Goal: Task Accomplishment & Management: Manage account settings

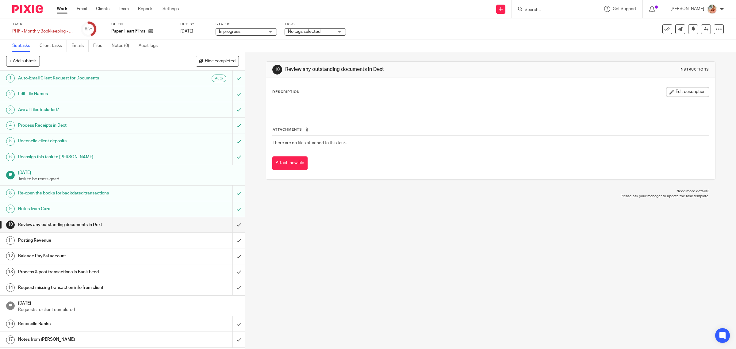
click at [62, 8] on link "Work" at bounding box center [62, 9] width 11 height 6
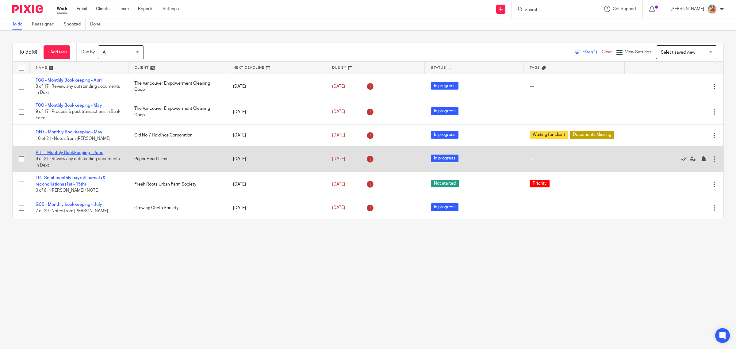
click at [69, 151] on link "PHF - Monthly Bookkeeping - June" at bounding box center [70, 153] width 68 height 4
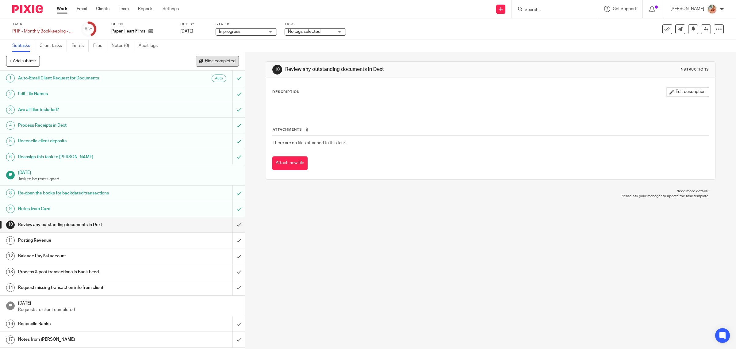
click at [213, 63] on button "Hide completed" at bounding box center [217, 61] width 43 height 10
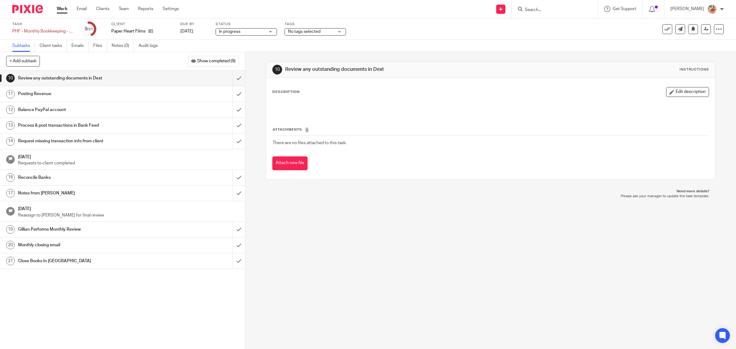
drag, startPoint x: 103, startPoint y: 45, endPoint x: 124, endPoint y: 87, distance: 47.9
click at [103, 44] on link "Files" at bounding box center [100, 46] width 14 height 12
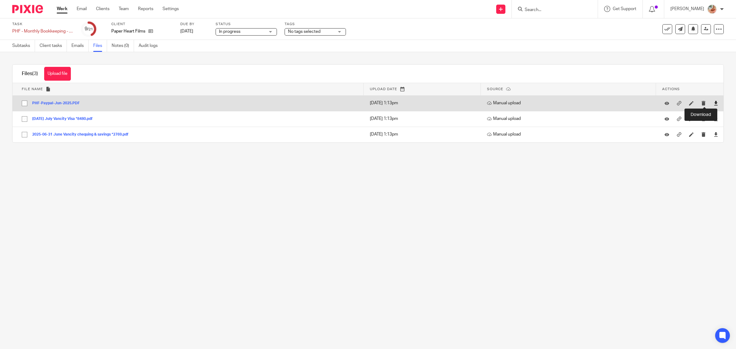
click at [713, 101] on icon at bounding box center [715, 103] width 5 height 5
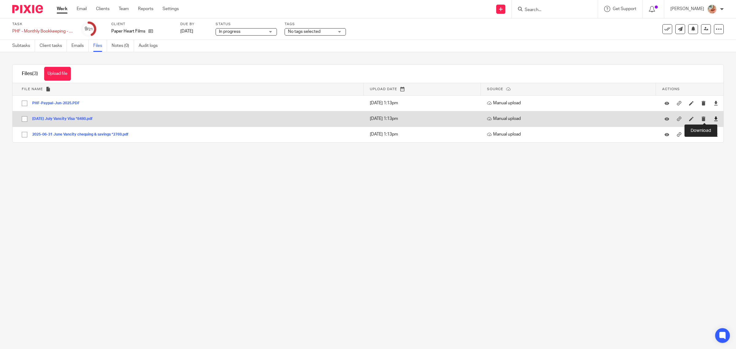
drag, startPoint x: 704, startPoint y: 118, endPoint x: 706, endPoint y: 121, distance: 3.6
click at [713, 118] on icon at bounding box center [715, 119] width 5 height 5
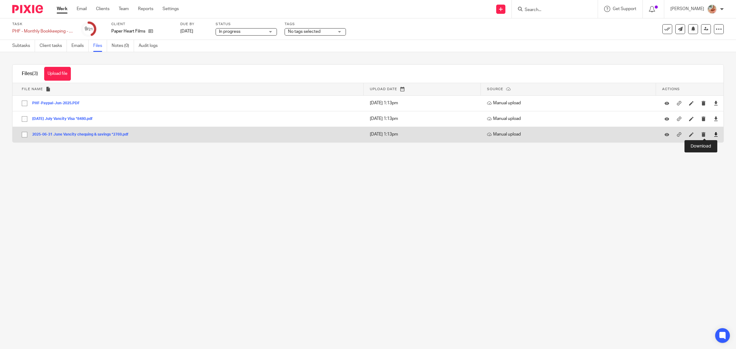
click at [713, 135] on icon at bounding box center [715, 134] width 5 height 5
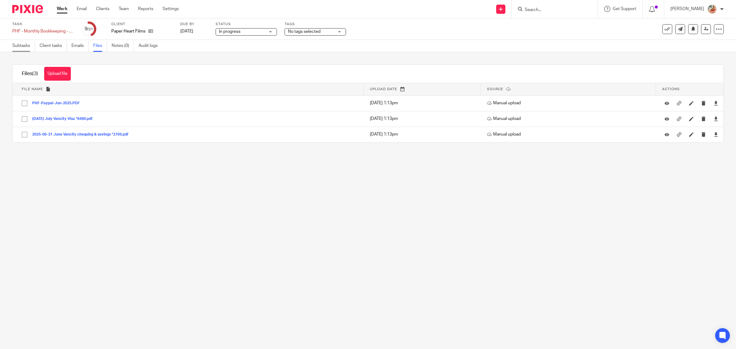
click at [29, 45] on link "Subtasks" at bounding box center [23, 46] width 23 height 12
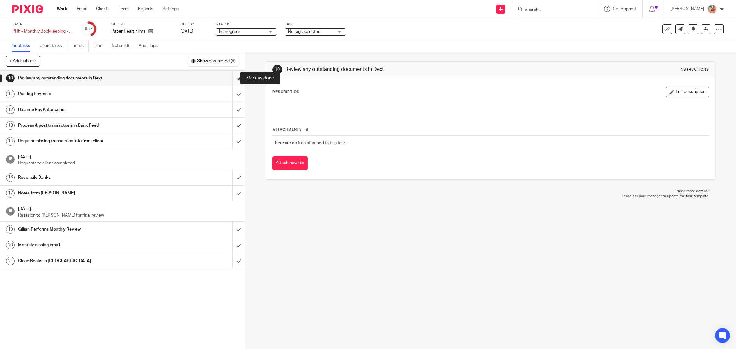
click at [232, 78] on input "submit" at bounding box center [122, 78] width 245 height 15
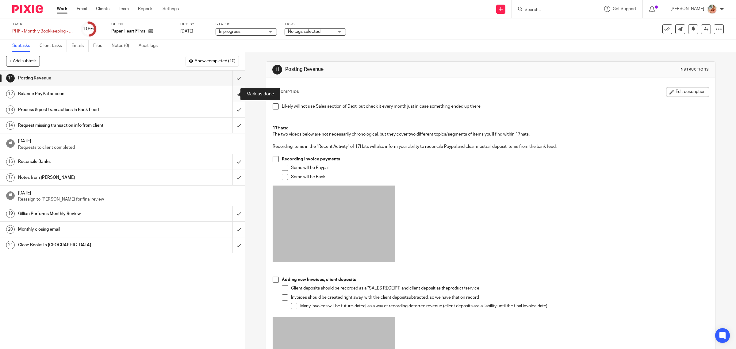
click at [229, 97] on input "submit" at bounding box center [122, 93] width 245 height 15
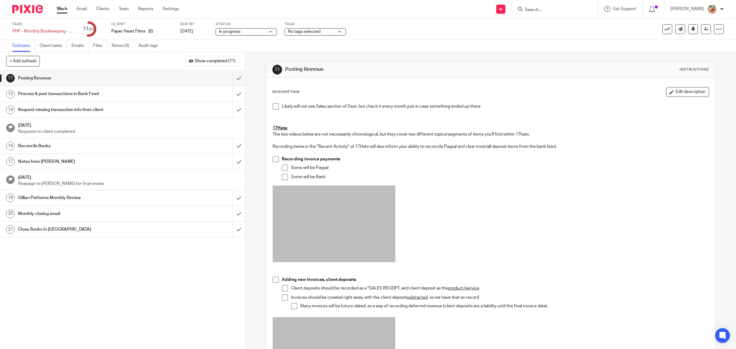
click at [70, 146] on h1 "Reconcile Banks" at bounding box center [87, 145] width 139 height 9
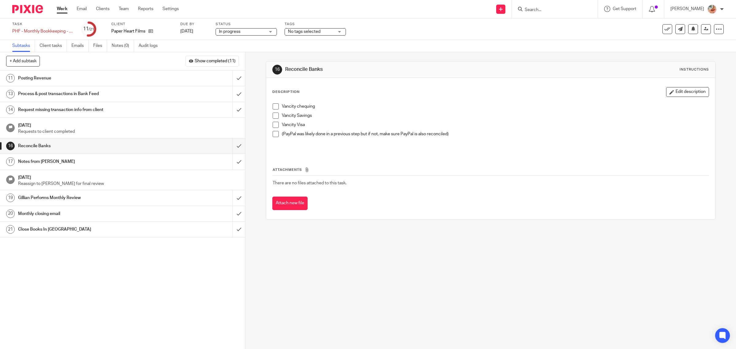
click at [274, 124] on span at bounding box center [276, 125] width 6 height 6
click at [273, 134] on span at bounding box center [276, 134] width 6 height 6
click at [274, 113] on span at bounding box center [276, 116] width 6 height 6
click at [83, 110] on h1 "Request missing transaction info from client" at bounding box center [87, 109] width 139 height 9
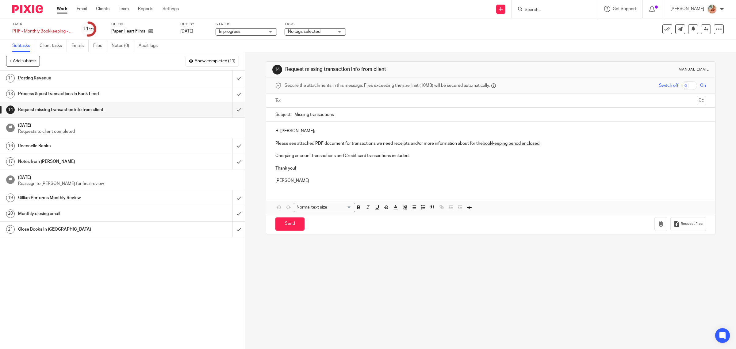
click at [84, 94] on h1 "Process & post transactions in Bank Feed" at bounding box center [87, 93] width 139 height 9
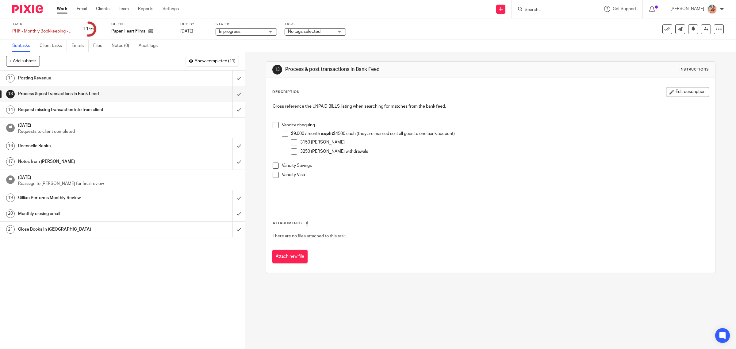
drag, startPoint x: 78, startPoint y: 80, endPoint x: 167, endPoint y: 80, distance: 89.5
click at [78, 79] on h1 "Posting Revenue" at bounding box center [87, 78] width 139 height 9
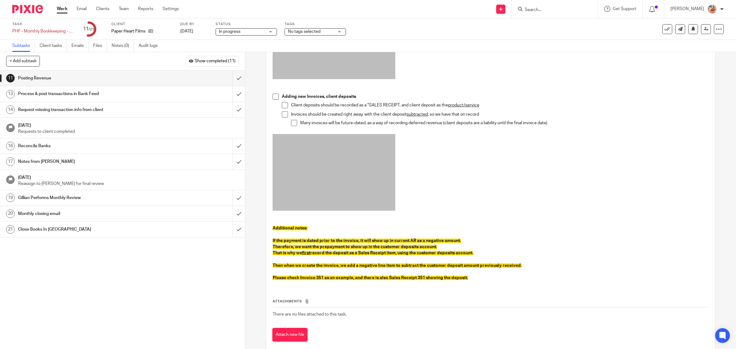
scroll to position [195, 0]
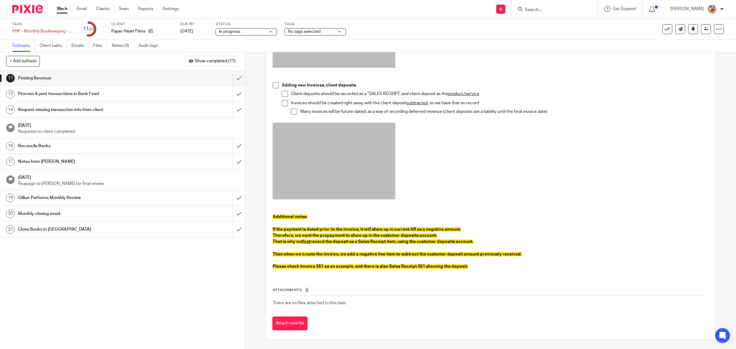
click at [394, 275] on div "Attachments There are no files attached to this task. Attach new file" at bounding box center [490, 303] width 437 height 56
click at [231, 80] on input "submit" at bounding box center [122, 78] width 245 height 15
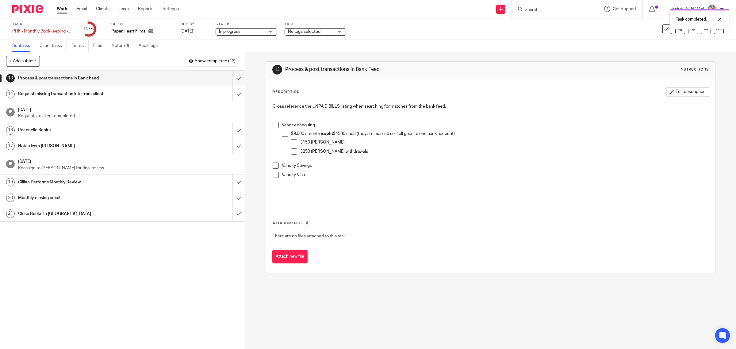
click at [275, 124] on span at bounding box center [276, 125] width 6 height 6
click at [285, 134] on span at bounding box center [285, 134] width 6 height 6
click at [293, 143] on span at bounding box center [294, 142] width 6 height 6
click at [292, 152] on span at bounding box center [294, 151] width 6 height 6
click at [275, 167] on span at bounding box center [276, 165] width 6 height 6
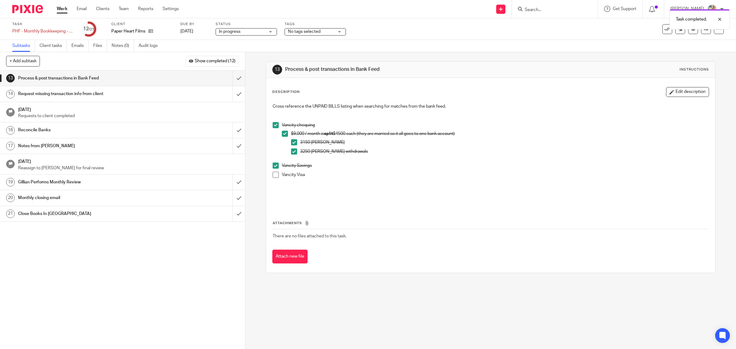
click at [273, 176] on span at bounding box center [276, 175] width 6 height 6
click at [232, 78] on input "submit" at bounding box center [122, 78] width 245 height 15
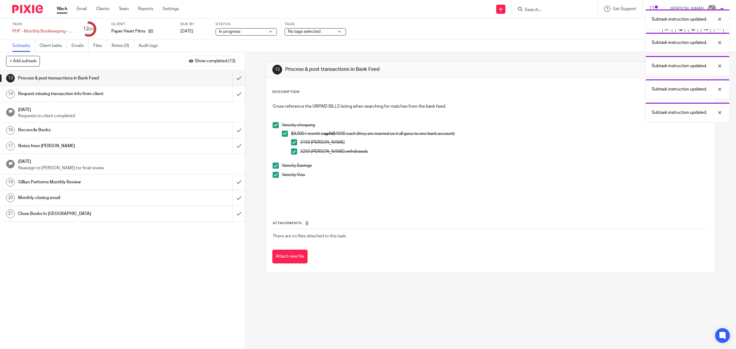
click at [117, 76] on h1 "Process & post transactions in Bank Feed" at bounding box center [87, 78] width 139 height 9
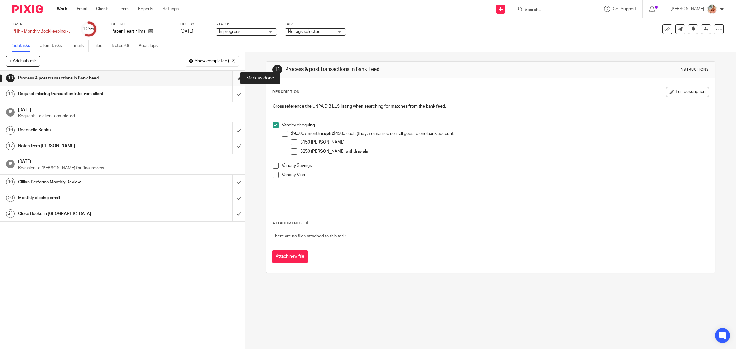
click at [232, 80] on input "submit" at bounding box center [122, 78] width 245 height 15
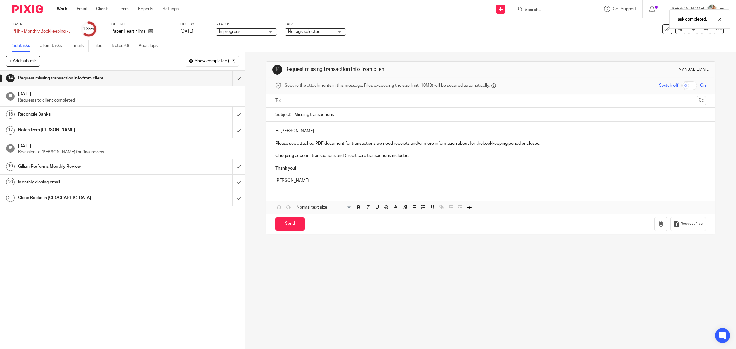
click at [296, 102] on input "text" at bounding box center [490, 100] width 407 height 7
drag, startPoint x: 361, startPoint y: 157, endPoint x: 264, endPoint y: 158, distance: 96.6
click at [266, 158] on div "Hi Chelsea, Please see attached PDF document for transactions we need receipts …" at bounding box center [490, 156] width 449 height 67
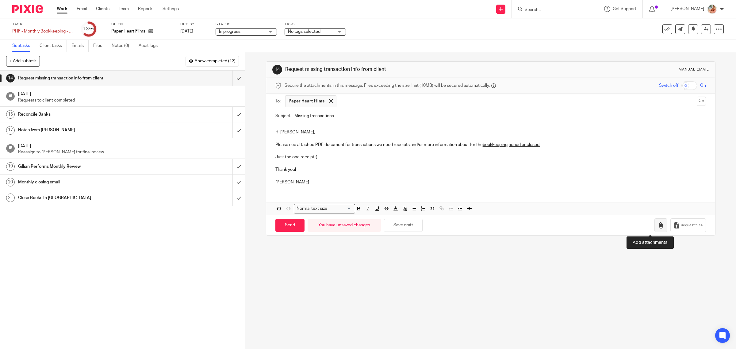
click at [658, 225] on icon "button" at bounding box center [661, 225] width 6 height 6
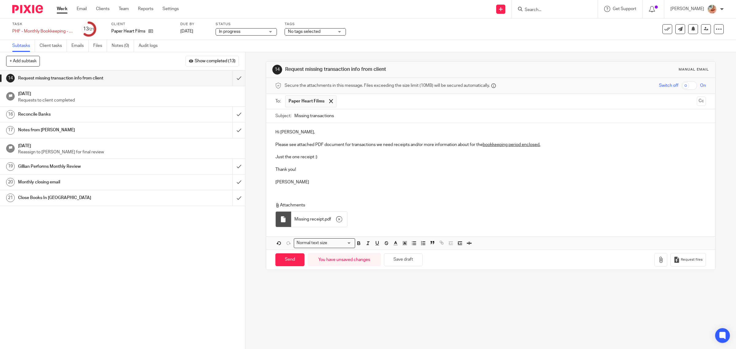
click at [335, 120] on input "Missing transactions" at bounding box center [500, 116] width 412 height 14
type input "Missing transaction"
drag, startPoint x: 289, startPoint y: 157, endPoint x: 259, endPoint y: 155, distance: 29.2
click at [259, 155] on div "14 Request missing transaction info from client Manual email Secure the attachm…" at bounding box center [490, 200] width 491 height 297
click at [365, 242] on icon "button" at bounding box center [368, 243] width 6 height 6
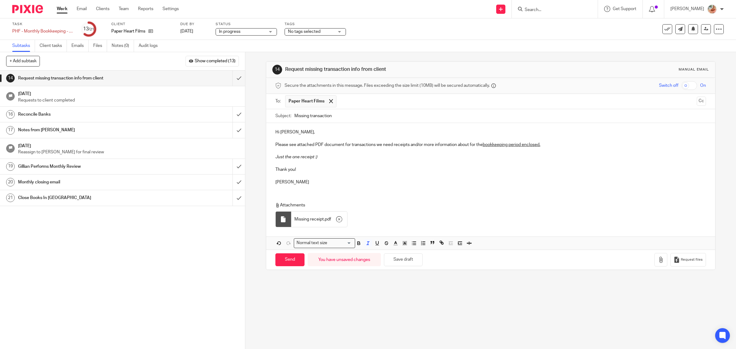
click at [370, 208] on p "Attachments" at bounding box center [481, 205] width 412 height 6
click at [281, 258] on input "Send" at bounding box center [289, 259] width 29 height 13
type input "Sent"
click at [78, 113] on h1 "Reconcile Banks" at bounding box center [87, 114] width 139 height 9
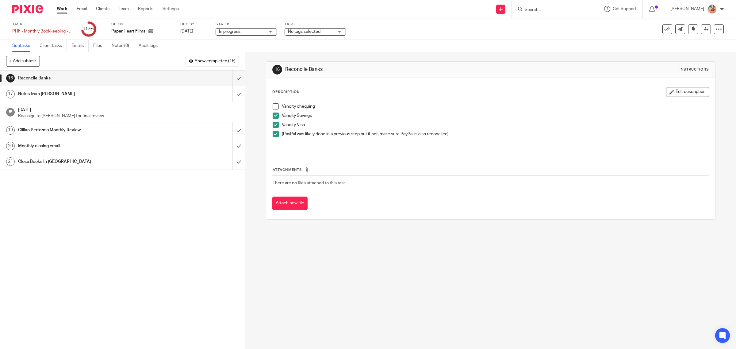
click at [274, 106] on span at bounding box center [276, 106] width 6 height 6
click at [232, 80] on input "submit" at bounding box center [122, 78] width 245 height 15
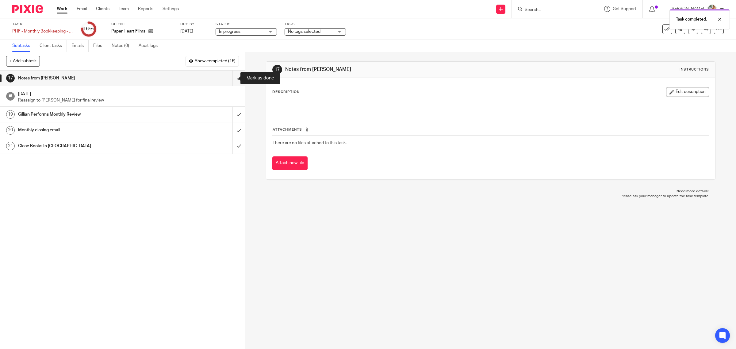
click at [232, 80] on input "submit" at bounding box center [122, 78] width 245 height 15
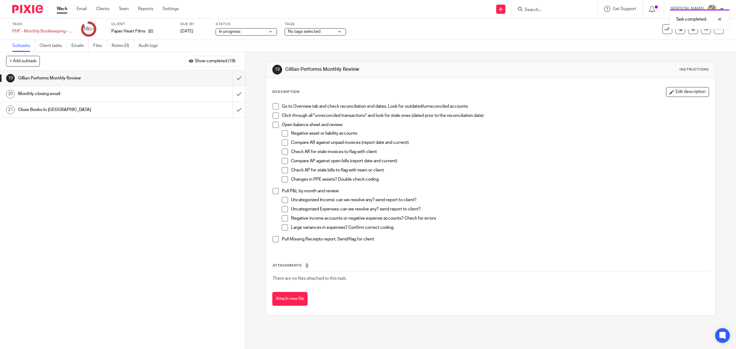
click at [238, 29] on span "In progress" at bounding box center [242, 32] width 46 height 6
click at [308, 29] on span "No tags selected" at bounding box center [304, 31] width 32 height 4
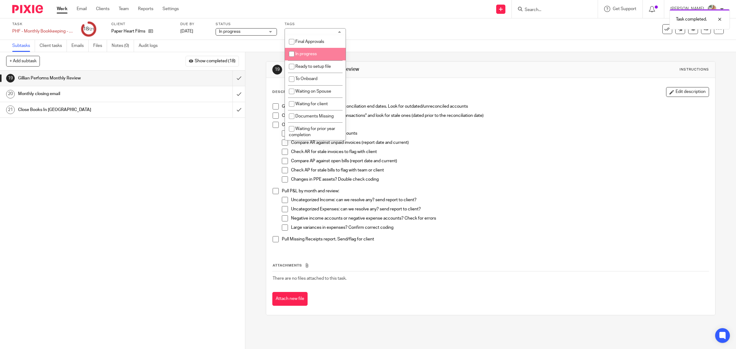
click at [305, 44] on li "Final Approvals" at bounding box center [315, 41] width 61 height 13
checkbox input "true"
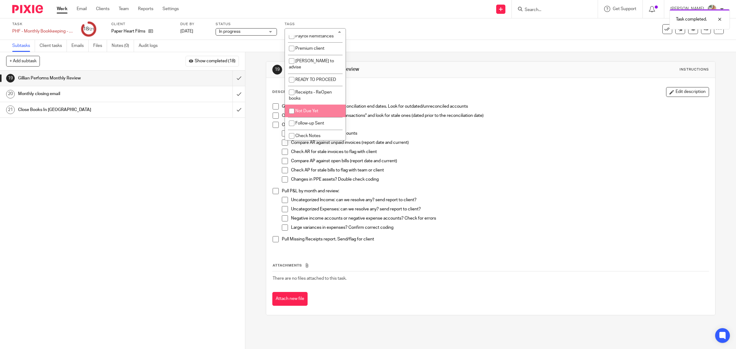
click at [700, 34] on div "Task PHF - Monthly Bookkeeping - June Save PHF - Monthly Bookkeeping - June 18 …" at bounding box center [367, 29] width 711 height 15
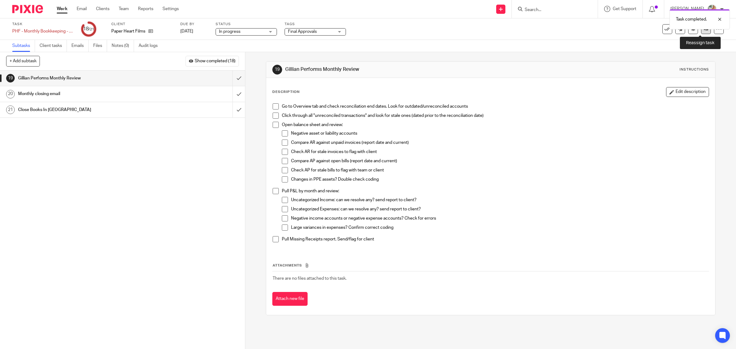
click at [701, 32] on link at bounding box center [706, 29] width 10 height 10
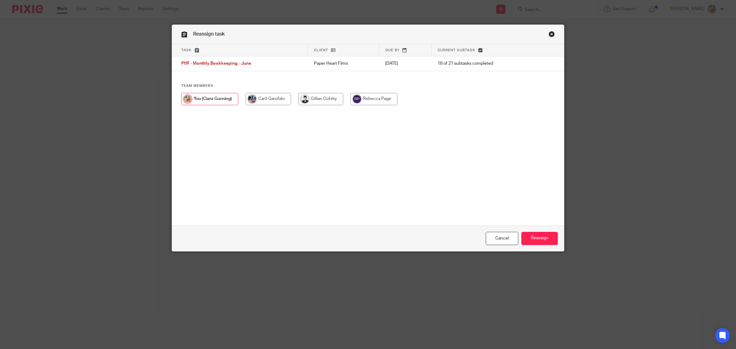
click at [315, 95] on input "radio" at bounding box center [320, 99] width 45 height 12
radio input "true"
click at [531, 237] on input "Reassign" at bounding box center [539, 238] width 36 height 13
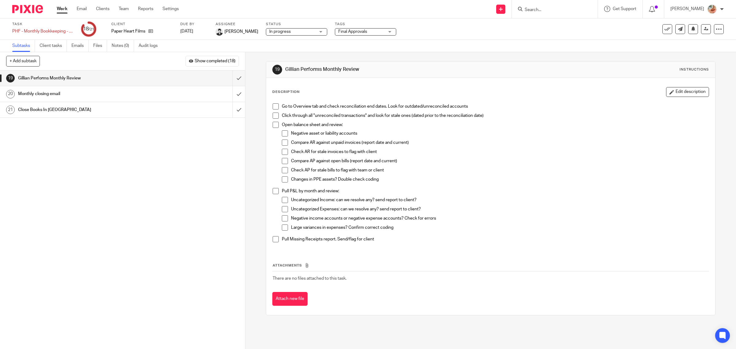
click at [62, 10] on link "Work" at bounding box center [62, 9] width 11 height 6
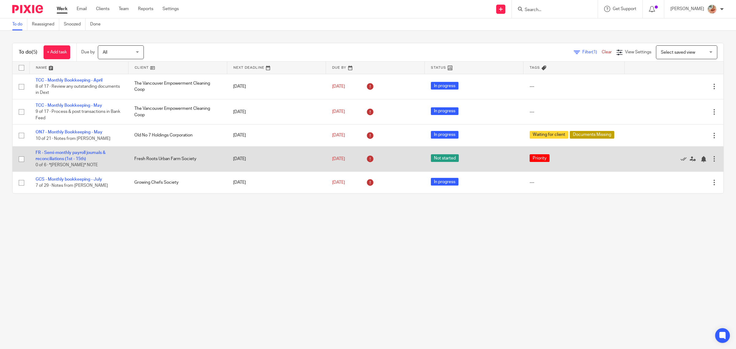
click at [65, 155] on td "FR - Semi-monthly payroll journals & reconciliations (1st - 15th) 0 of 6 · *[PE…" at bounding box center [78, 158] width 99 height 25
click at [68, 153] on link "FR - Semi-monthly payroll journals & reconciliations (1st - 15th)" at bounding box center [71, 156] width 70 height 10
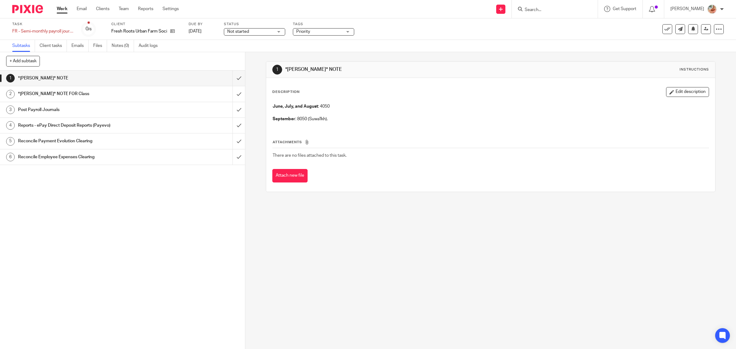
drag, startPoint x: 64, startPoint y: 9, endPoint x: 86, endPoint y: 15, distance: 22.2
click at [64, 9] on link "Work" at bounding box center [62, 9] width 11 height 6
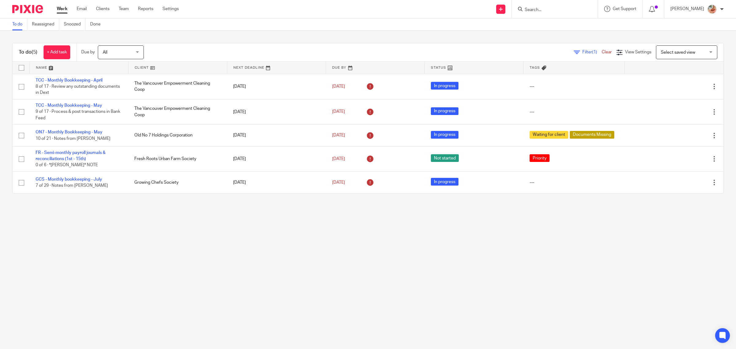
click at [124, 48] on span "All" at bounding box center [119, 52] width 32 height 13
click at [76, 26] on link "Snoozed" at bounding box center [75, 24] width 22 height 12
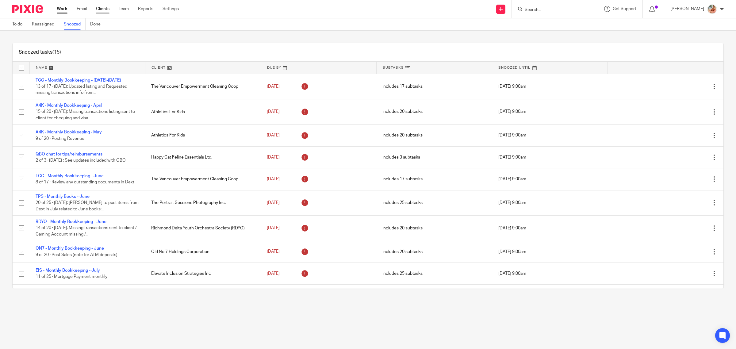
click at [102, 8] on link "Clients" at bounding box center [102, 9] width 13 height 6
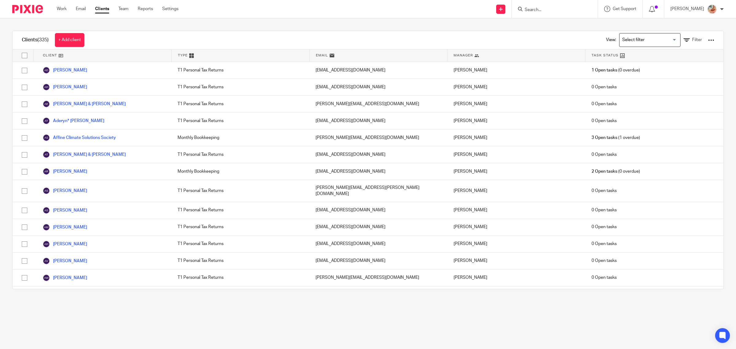
click at [620, 41] on input "Search for option" at bounding box center [648, 40] width 57 height 11
click at [620, 51] on li "Bookkeeping & Payroll Clients only" at bounding box center [649, 52] width 61 height 8
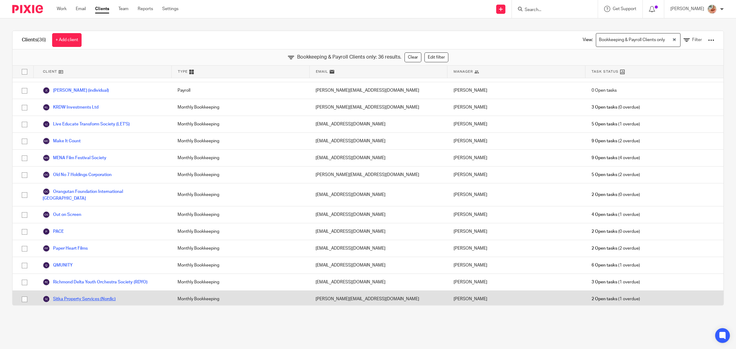
scroll to position [382, 0]
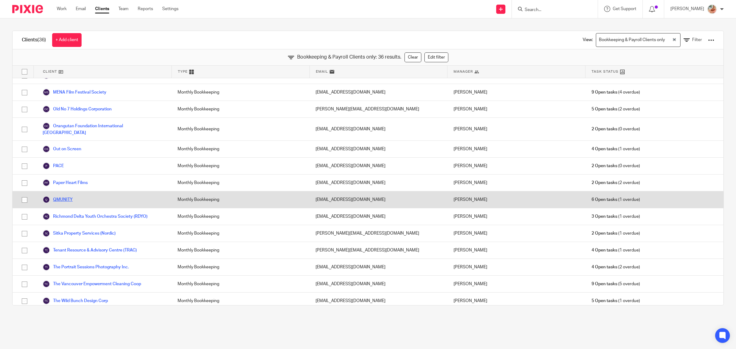
click at [68, 196] on link "QMUNITY" at bounding box center [58, 199] width 30 height 7
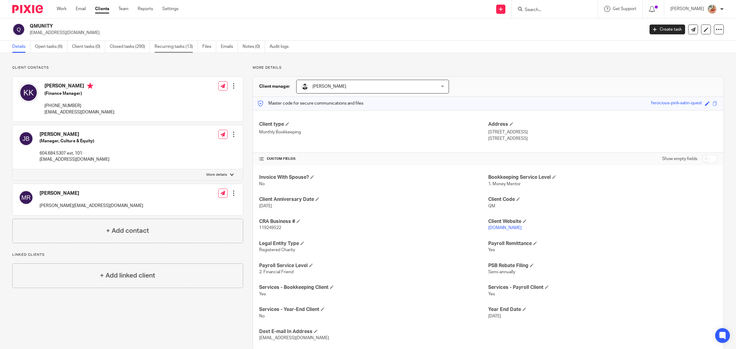
click at [172, 45] on link "Recurring tasks (13)" at bounding box center [176, 47] width 43 height 12
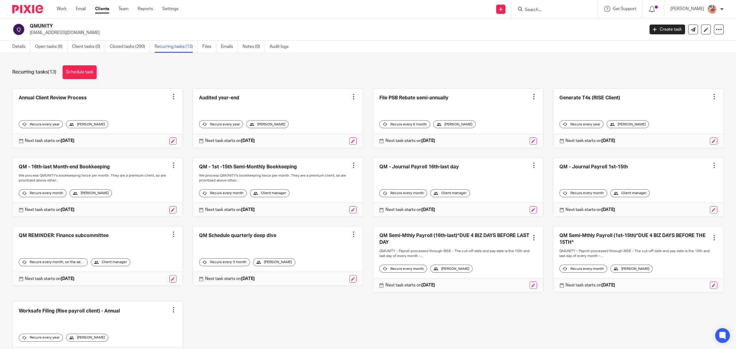
click at [477, 241] on link at bounding box center [458, 259] width 170 height 66
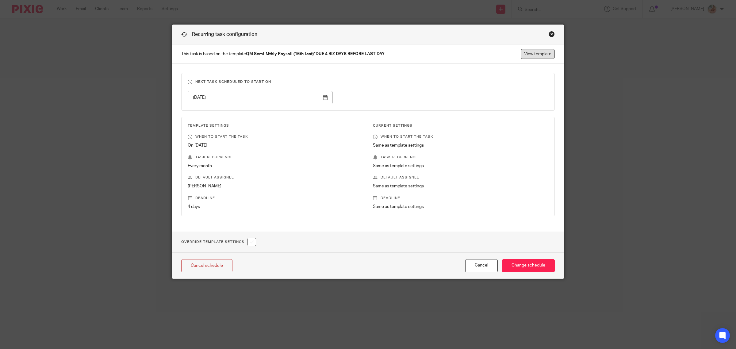
click at [537, 53] on link "View template" at bounding box center [538, 54] width 34 height 10
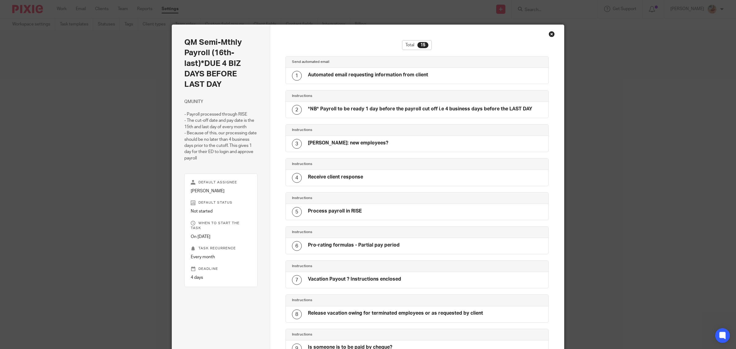
scroll to position [277, 0]
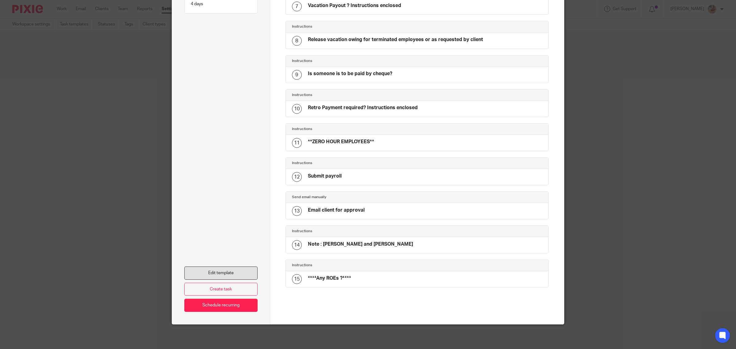
click at [231, 268] on link "Edit template" at bounding box center [220, 272] width 73 height 13
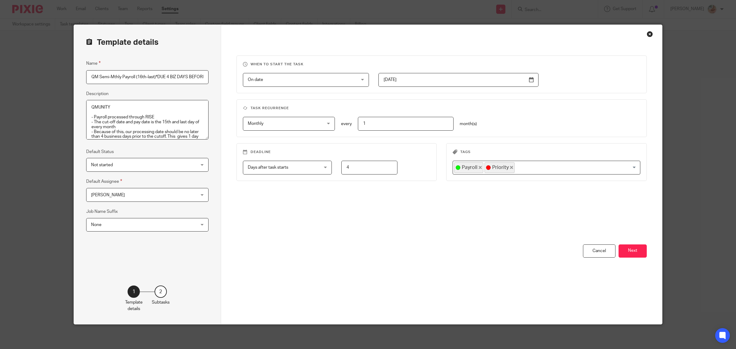
scroll to position [0, 22]
click at [635, 253] on button "Next" at bounding box center [632, 250] width 28 height 13
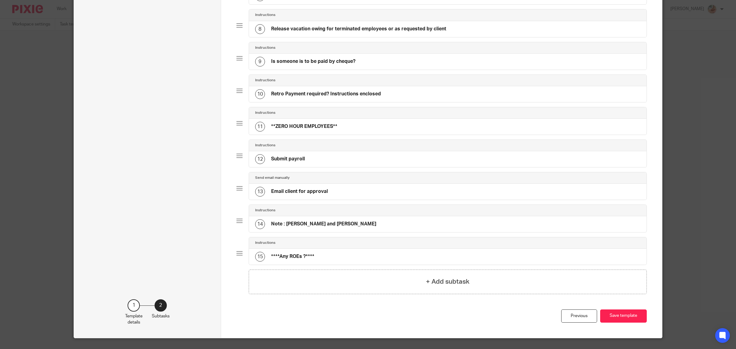
scroll to position [292, 0]
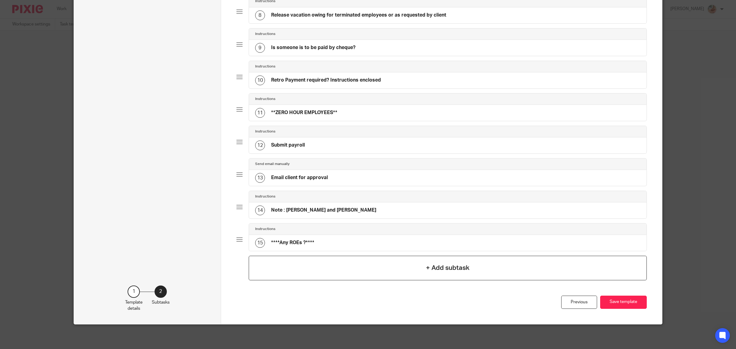
click at [446, 267] on h4 "+ Add subtask" at bounding box center [448, 268] width 44 height 10
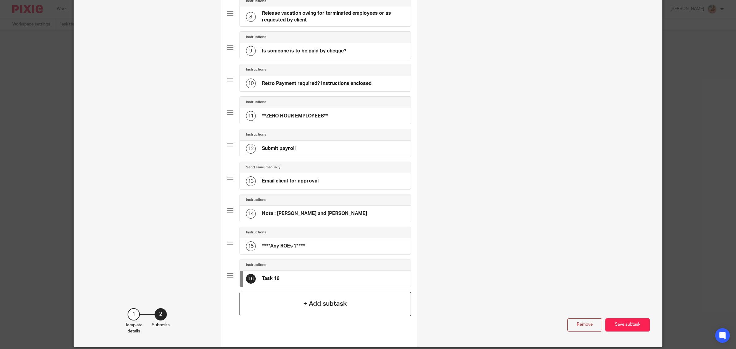
scroll to position [0, 0]
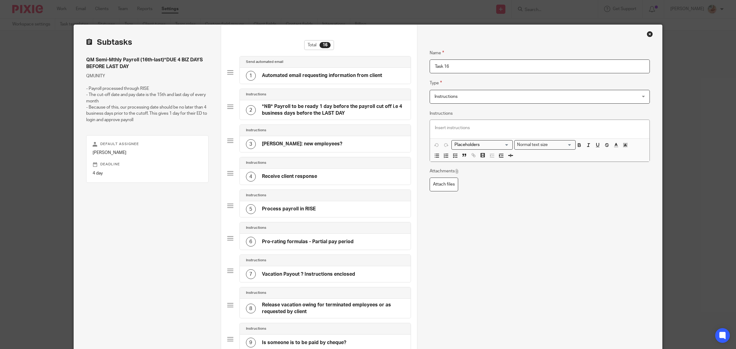
drag, startPoint x: 450, startPoint y: 65, endPoint x: 418, endPoint y: 64, distance: 31.9
click at [418, 64] on div "Name Automated email requesting information from client Type Send automated ema…" at bounding box center [539, 331] width 245 height 613
type input "V"
click at [440, 123] on div at bounding box center [540, 129] width 220 height 18
click at [489, 65] on input "Per Gillian email 08/20 :" at bounding box center [540, 66] width 220 height 14
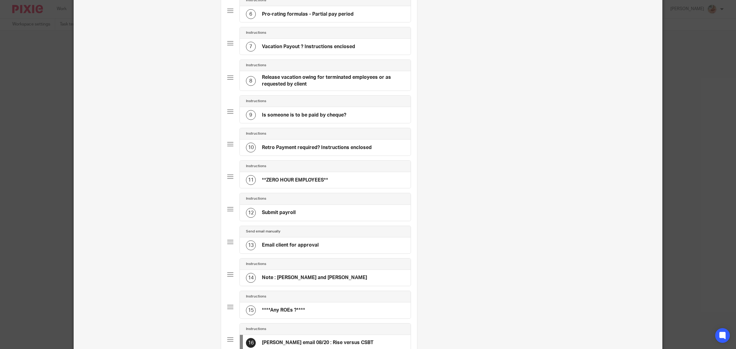
scroll to position [307, 0]
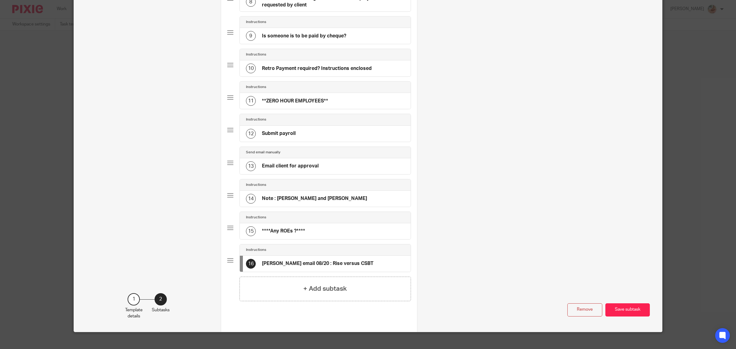
type input "Per Gillian email 08/20 : Rise versus CSBT"
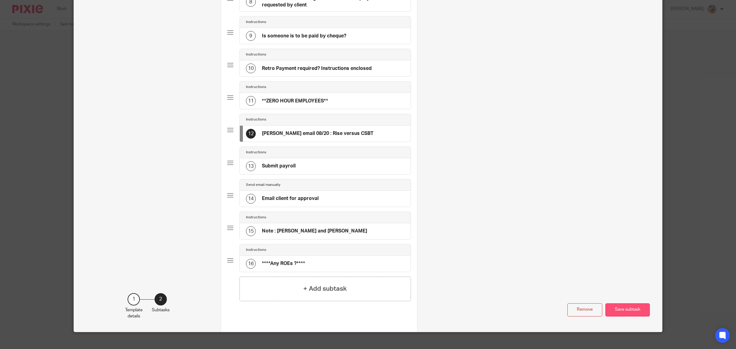
click at [615, 312] on button "Save subtask" at bounding box center [627, 309] width 44 height 13
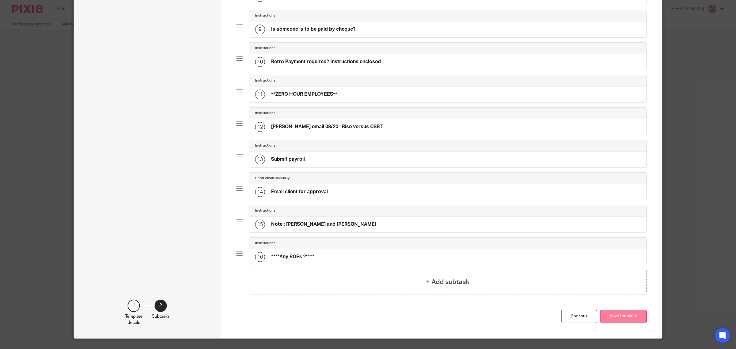
click at [610, 317] on button "Save template" at bounding box center [623, 316] width 47 height 13
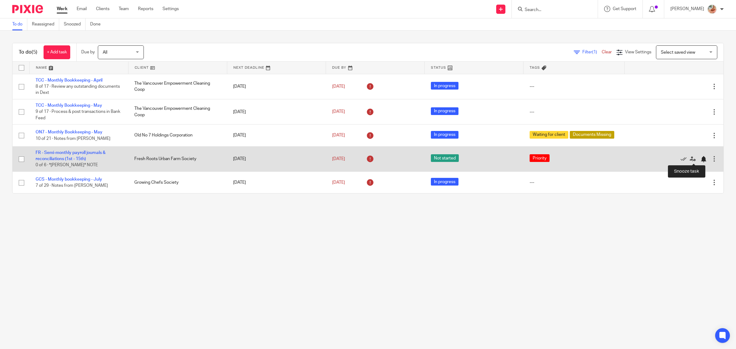
click at [700, 159] on div at bounding box center [703, 159] width 6 height 6
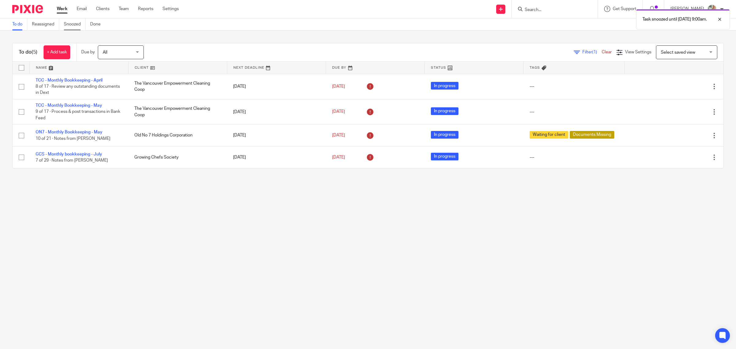
click at [72, 25] on link "Snoozed" at bounding box center [75, 24] width 22 height 12
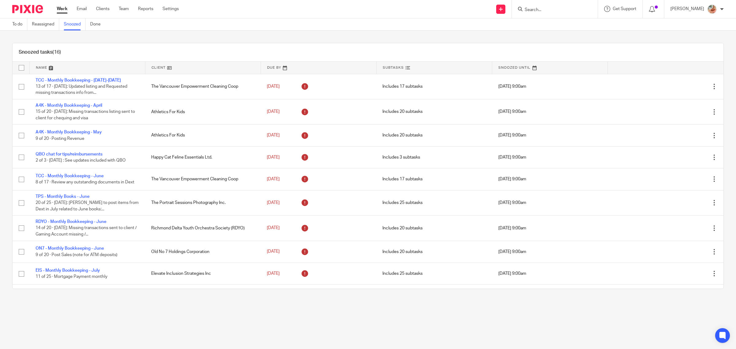
click at [61, 9] on link "Work" at bounding box center [62, 9] width 11 height 6
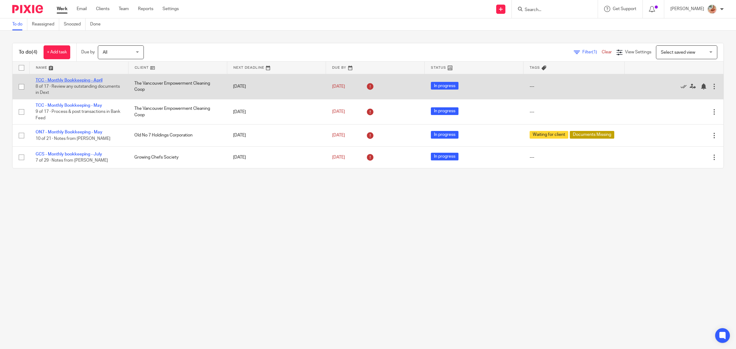
click at [73, 79] on link "TCC - Monthly Bookkeeping - April" at bounding box center [69, 80] width 67 height 4
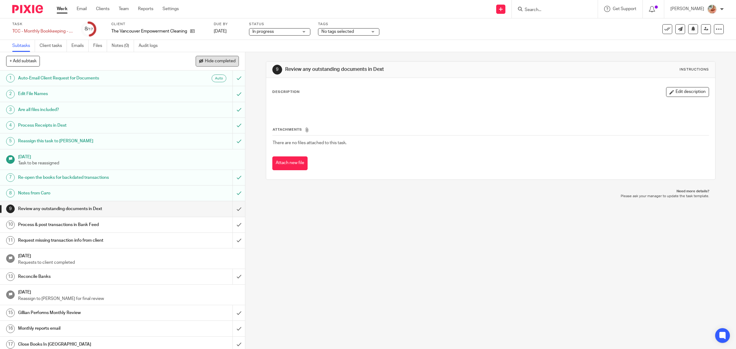
click at [208, 62] on span "Hide completed" at bounding box center [220, 61] width 31 height 5
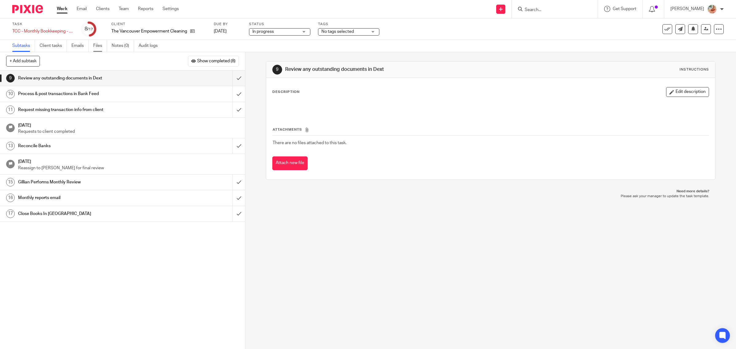
click at [95, 42] on link "Files" at bounding box center [100, 46] width 14 height 12
